Goal: Check status

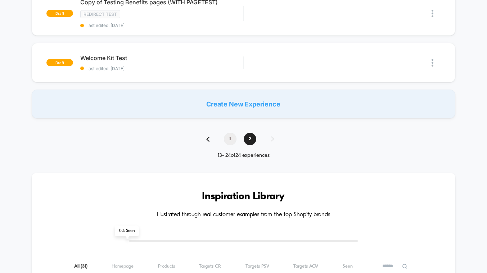
click at [229, 138] on span "1" at bounding box center [230, 139] width 13 height 13
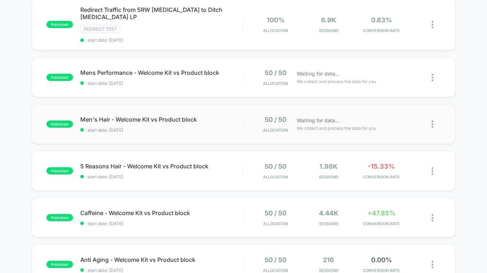
scroll to position [220, 0]
click at [228, 174] on div "published 5 Reasons Hair - Welcome Kit vs Product block start date: [DATE] 50 /…" at bounding box center [243, 171] width 423 height 40
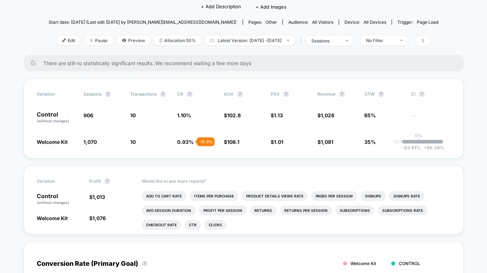
scroll to position [67, 0]
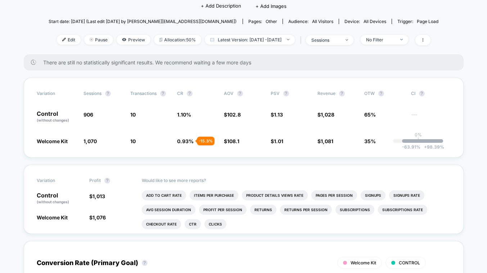
drag, startPoint x: 313, startPoint y: 120, endPoint x: 358, endPoint y: 169, distance: 66.9
drag, startPoint x: 67, startPoint y: 143, endPoint x: 320, endPoint y: 141, distance: 253.9
click at [323, 141] on div "Welcome Kit 1,070 + 18.1 % 10 - 15.3 % 0.93 % - 15.3 % $ 108.1 + 5.2 % $ 1.01 -…" at bounding box center [244, 140] width 414 height 7
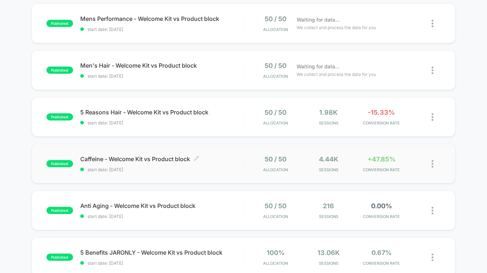
scroll to position [296, 0]
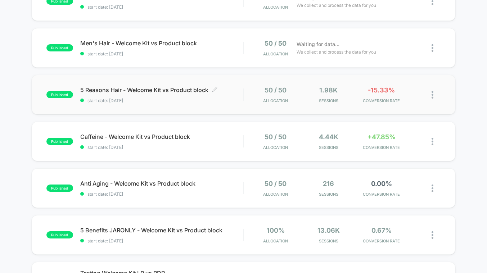
click at [222, 98] on span "start date: [DATE]" at bounding box center [161, 100] width 163 height 5
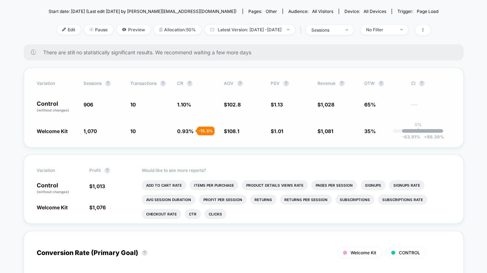
scroll to position [83, 0]
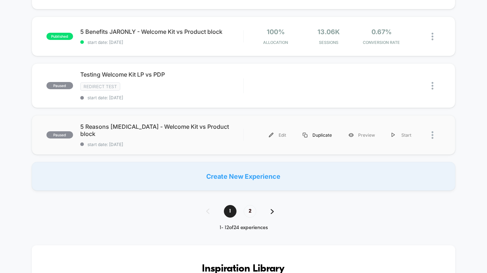
scroll to position [454, 0]
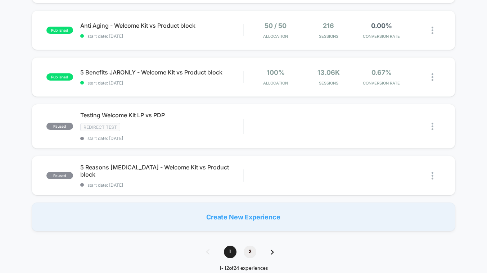
click at [245, 246] on span "2" at bounding box center [249, 252] width 13 height 13
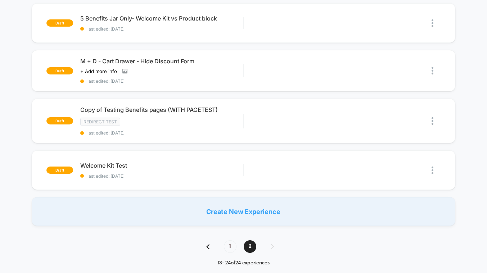
scroll to position [638, 0]
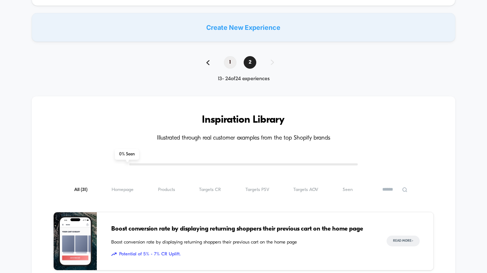
click at [229, 61] on span "1" at bounding box center [230, 62] width 13 height 13
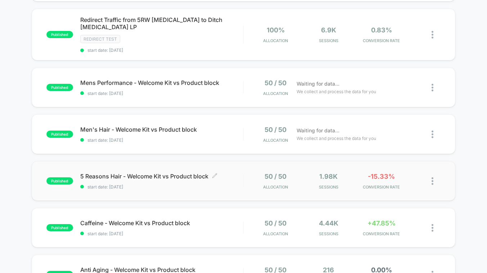
scroll to position [210, 0]
click at [228, 184] on span "start date: [DATE]" at bounding box center [161, 186] width 163 height 5
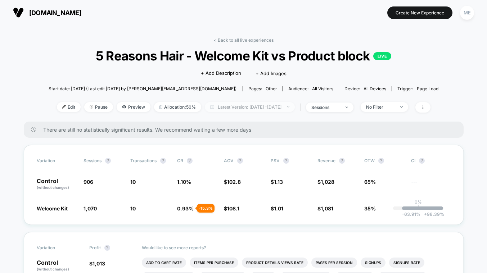
click at [254, 105] on span "Latest Version: [DATE] - [DATE]" at bounding box center [250, 107] width 90 height 10
select select "*"
select select "****"
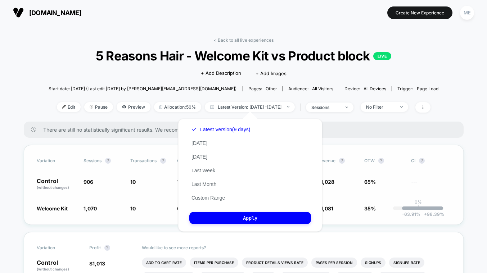
click at [209, 199] on button "Custom Range" at bounding box center [208, 198] width 38 height 6
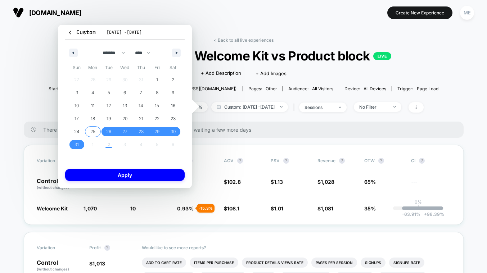
drag, startPoint x: 92, startPoint y: 132, endPoint x: 105, endPoint y: 133, distance: 13.0
click at [92, 132] on span "25" at bounding box center [92, 131] width 5 height 13
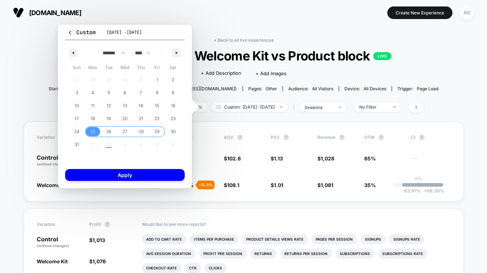
click at [155, 131] on span "29" at bounding box center [156, 131] width 5 height 13
drag, startPoint x: 142, startPoint y: 173, endPoint x: 170, endPoint y: 177, distance: 28.3
click at [142, 173] on button "Apply" at bounding box center [124, 175] width 119 height 12
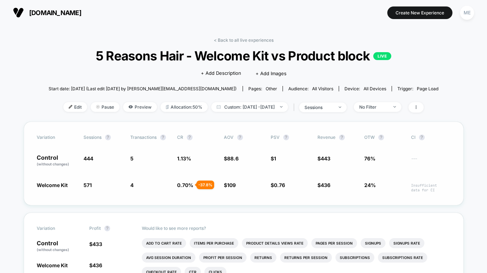
drag, startPoint x: 316, startPoint y: 151, endPoint x: 310, endPoint y: 192, distance: 42.1
click at [338, 199] on div "Variation Sessions ? Transactions ? CR ? AOV ? PSV ? Revenue ? OTW ? CI ? Contr…" at bounding box center [243, 164] width 439 height 84
